Goal: Information Seeking & Learning: Learn about a topic

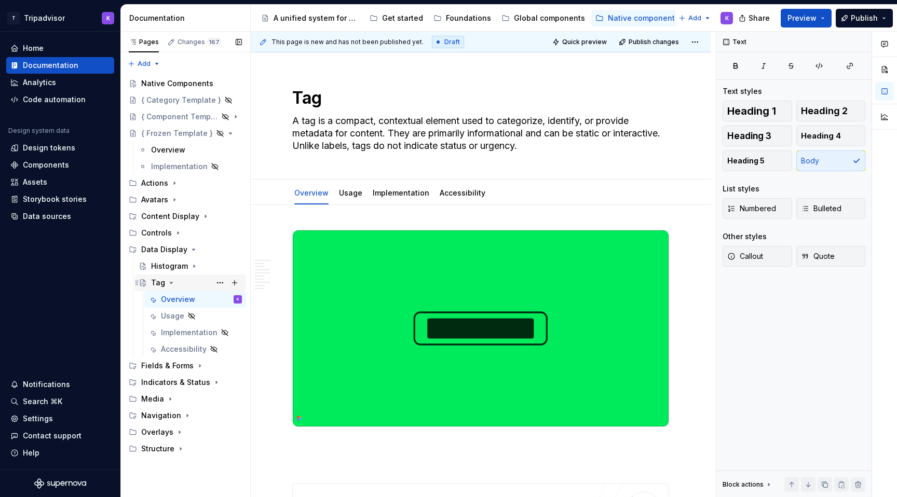
click at [169, 280] on icon "Page tree" at bounding box center [171, 283] width 8 height 8
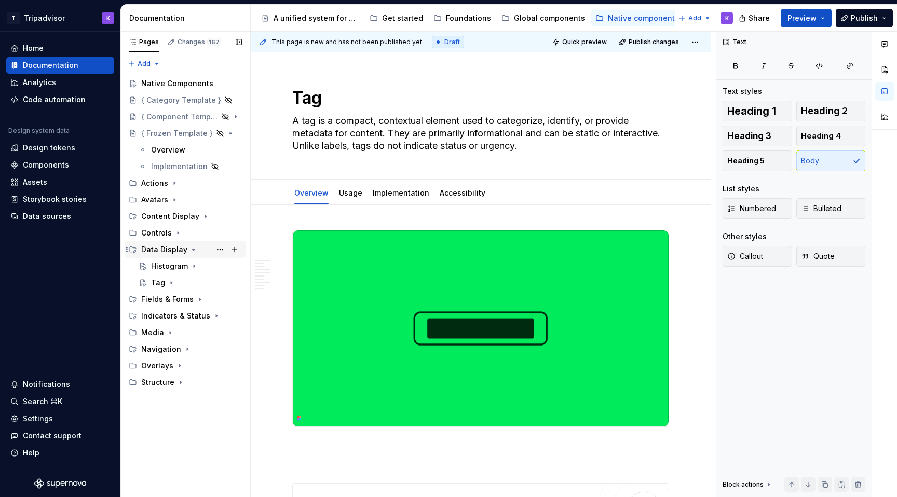
click at [193, 250] on icon "Page tree" at bounding box center [194, 250] width 8 height 8
click at [180, 78] on div "Native Components" at bounding box center [191, 83] width 101 height 15
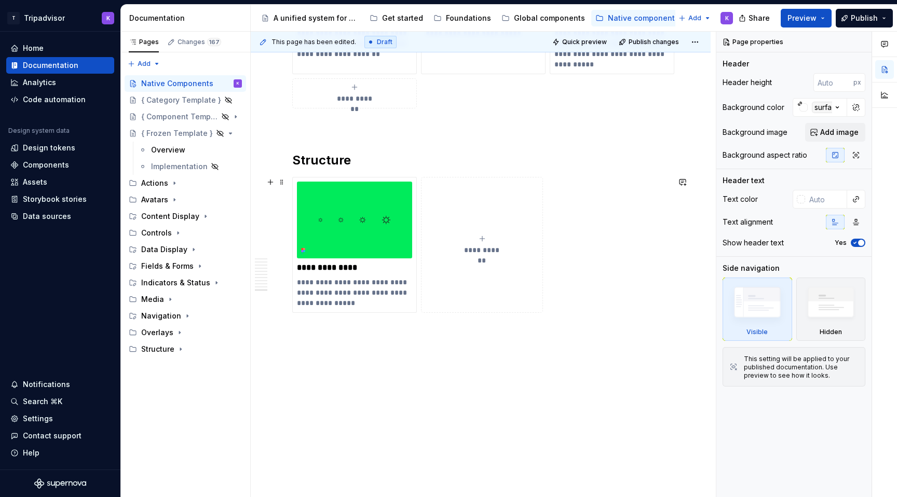
scroll to position [2699, 0]
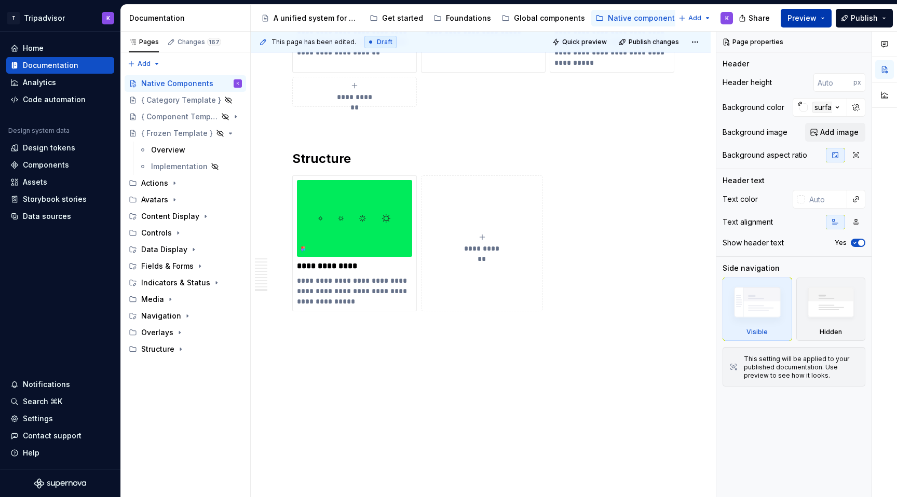
click at [803, 23] on span "Preview" at bounding box center [802, 18] width 29 height 10
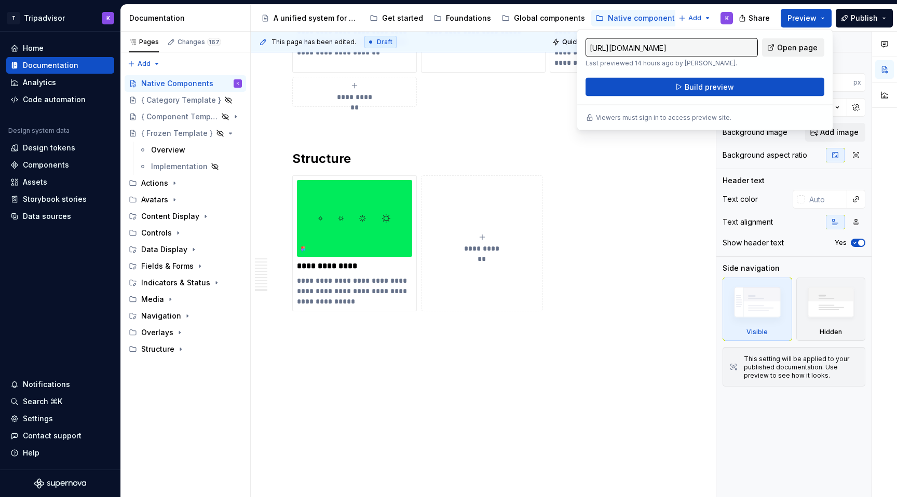
click at [792, 51] on span "Open page" at bounding box center [797, 48] width 41 height 10
click at [635, 18] on div "Native components" at bounding box center [643, 18] width 71 height 10
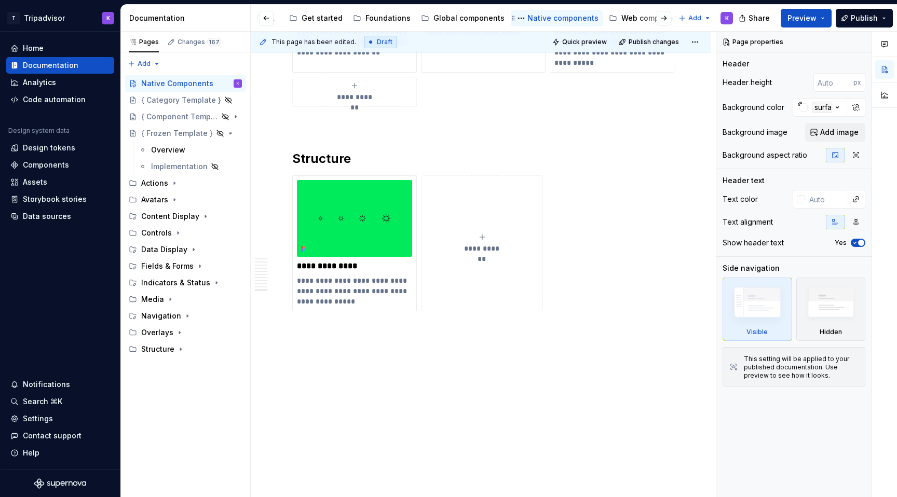
scroll to position [0, 111]
click at [591, 20] on div "Web components" at bounding box center [622, 18] width 63 height 10
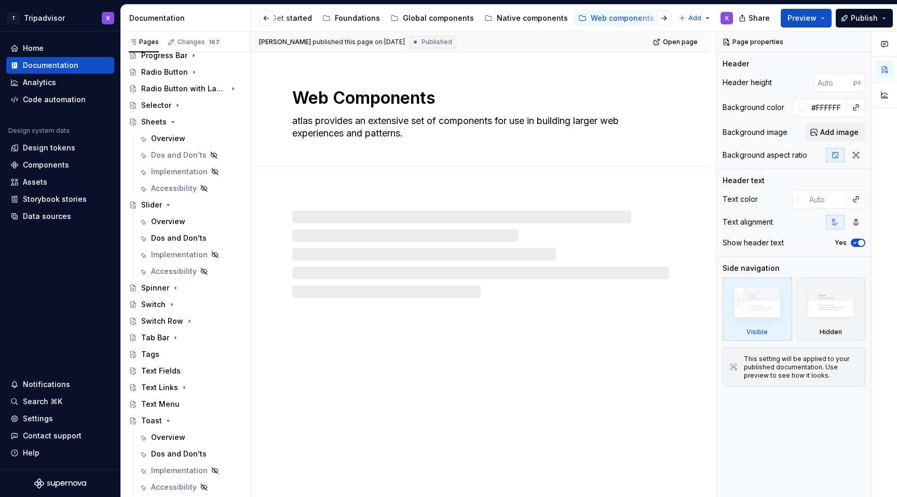
scroll to position [406, 0]
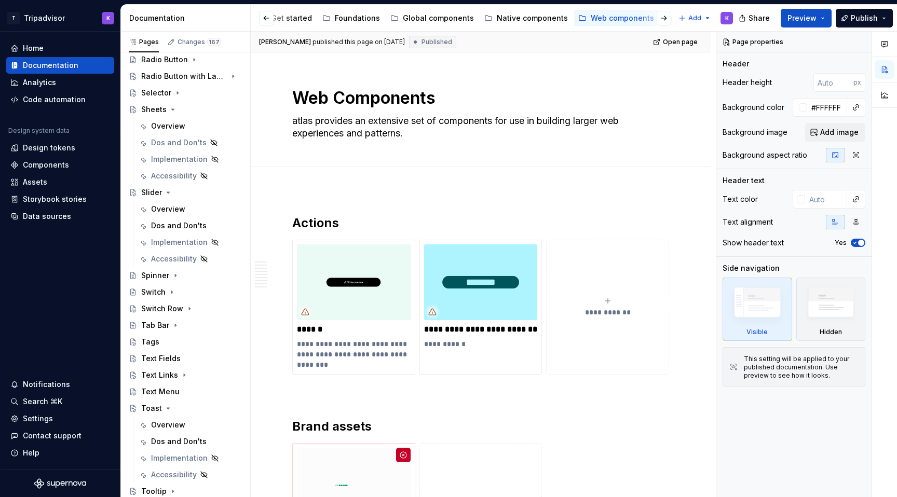
type textarea "*"
